Goal: Information Seeking & Learning: Learn about a topic

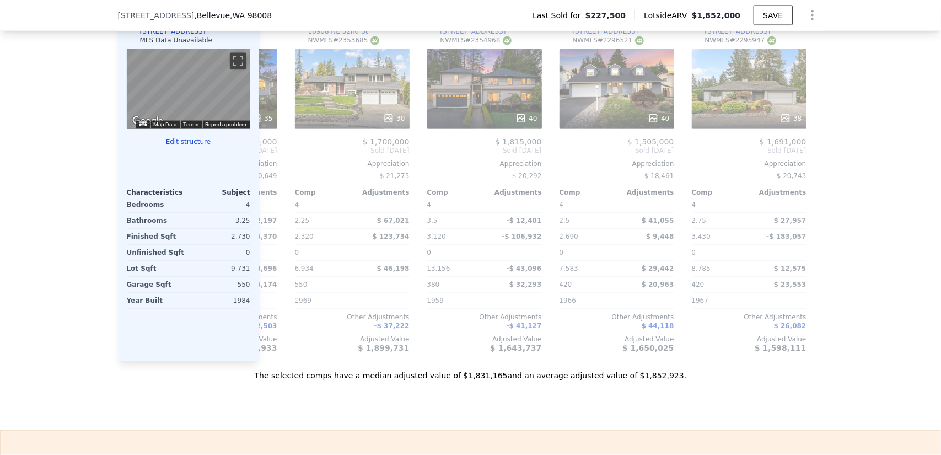
scroll to position [0, 1050]
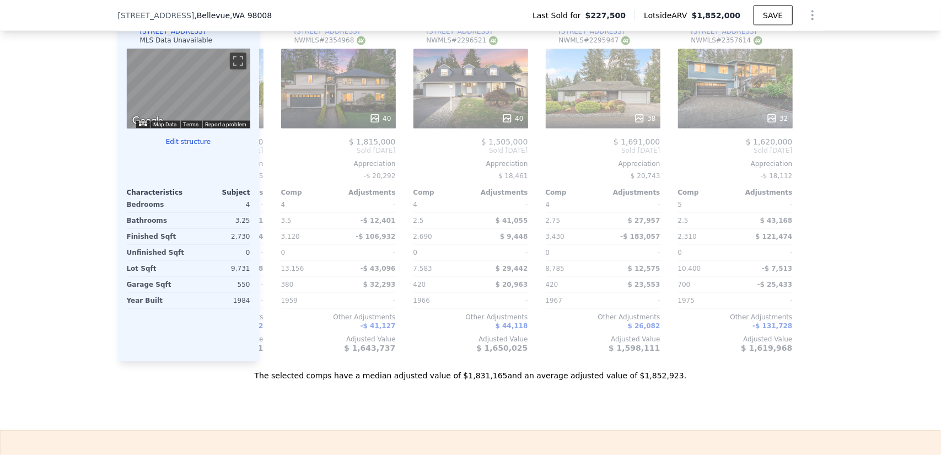
click at [890, 317] on div "We found 12 sales that match your search Filters Map Prices Modify Comp Filters…" at bounding box center [470, 71] width 941 height 622
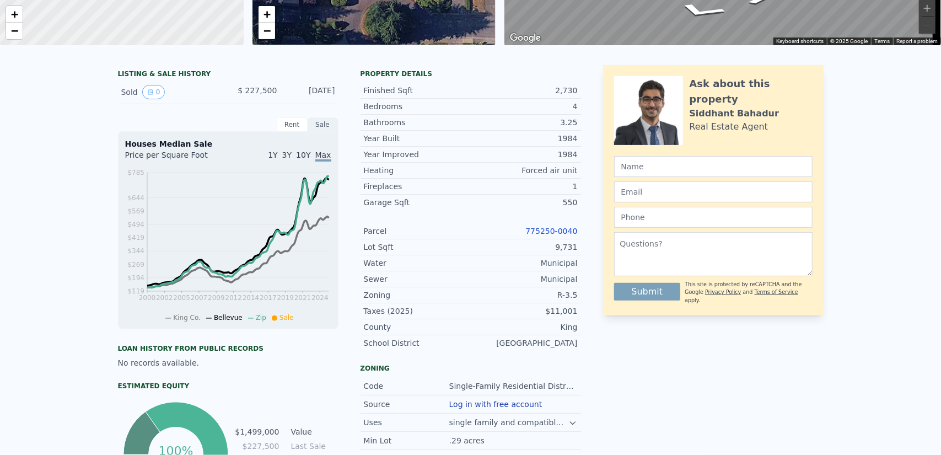
scroll to position [4, 0]
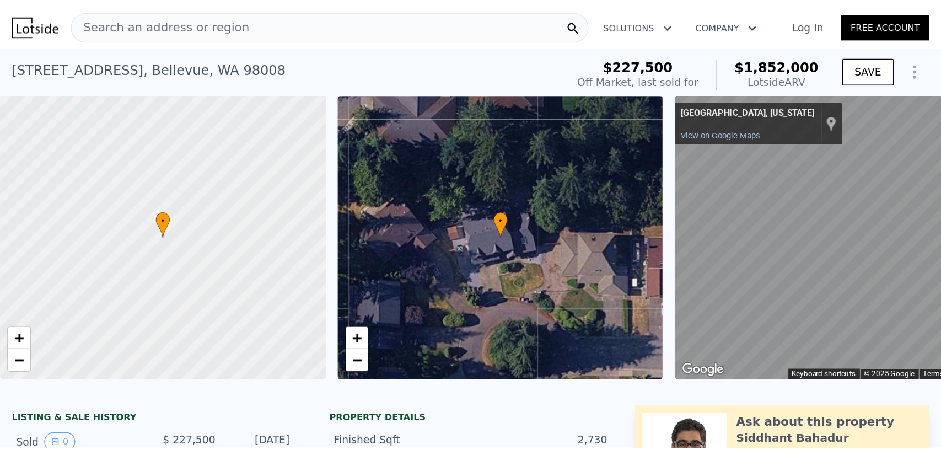
scroll to position [0, 4]
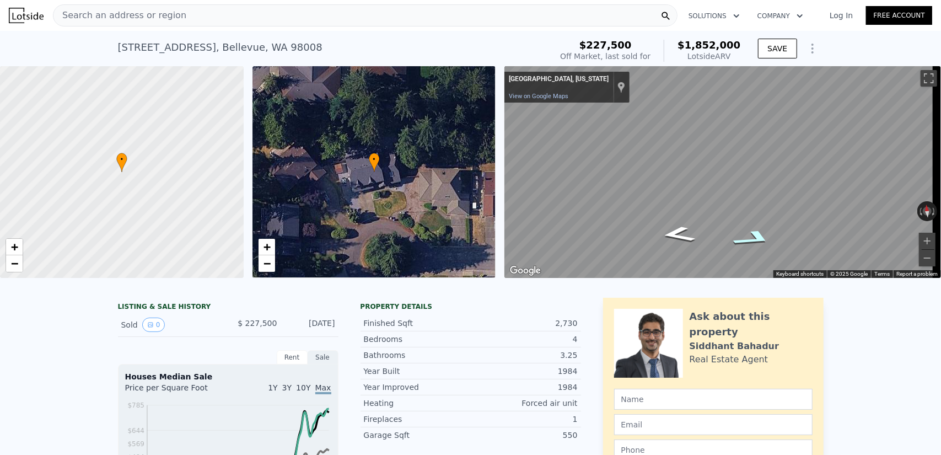
click at [759, 237] on icon "Go Southeast" at bounding box center [754, 239] width 77 height 26
click at [938, 166] on div "Search an address or region Solutions Company Open main menu Log In Free Accoun…" at bounding box center [470, 227] width 941 height 455
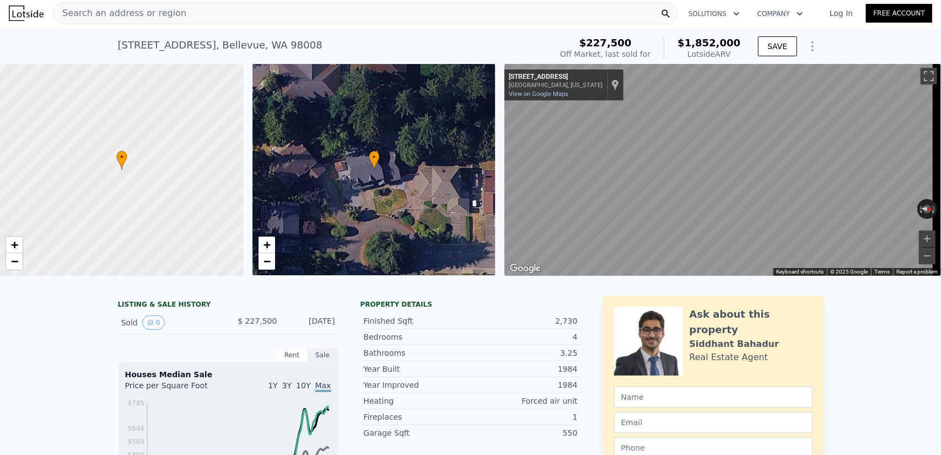
scroll to position [0, 0]
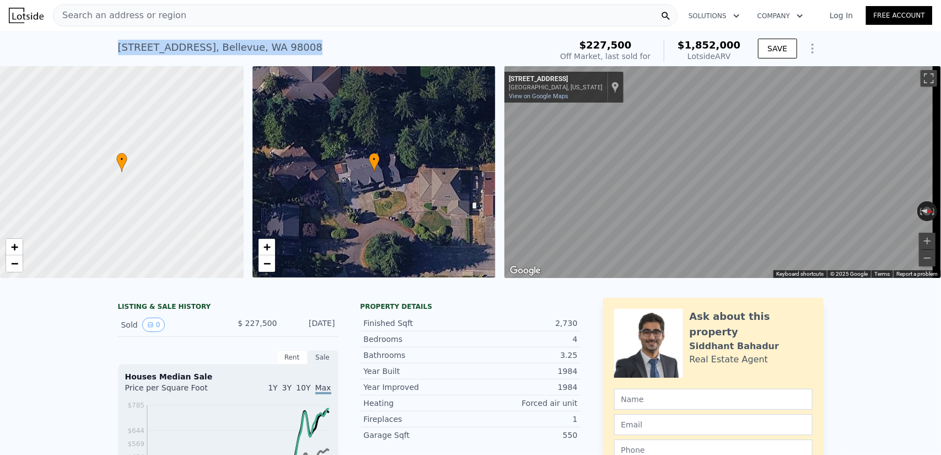
drag, startPoint x: 295, startPoint y: 37, endPoint x: 113, endPoint y: 47, distance: 181.7
click at [113, 47] on div "[STREET_ADDRESS] Sold [DATE] for $227,500 (~ARV $1.852m ) $227,500 Off Market, …" at bounding box center [470, 48] width 941 height 35
copy div "[STREET_ADDRESS]"
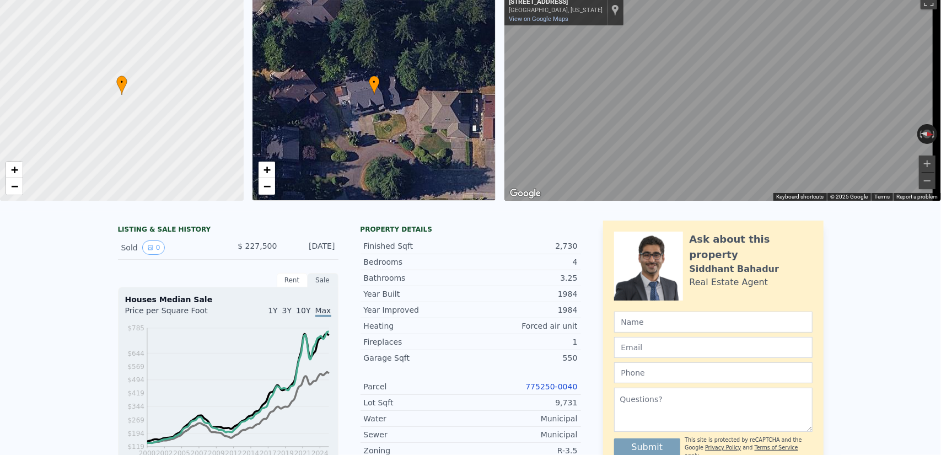
scroll to position [4, 0]
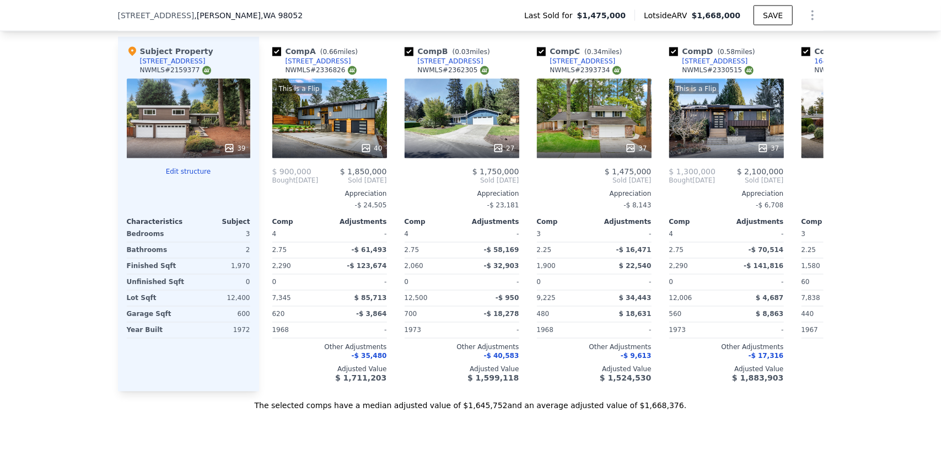
scroll to position [0, 970]
